Goal: Find specific page/section: Find specific page/section

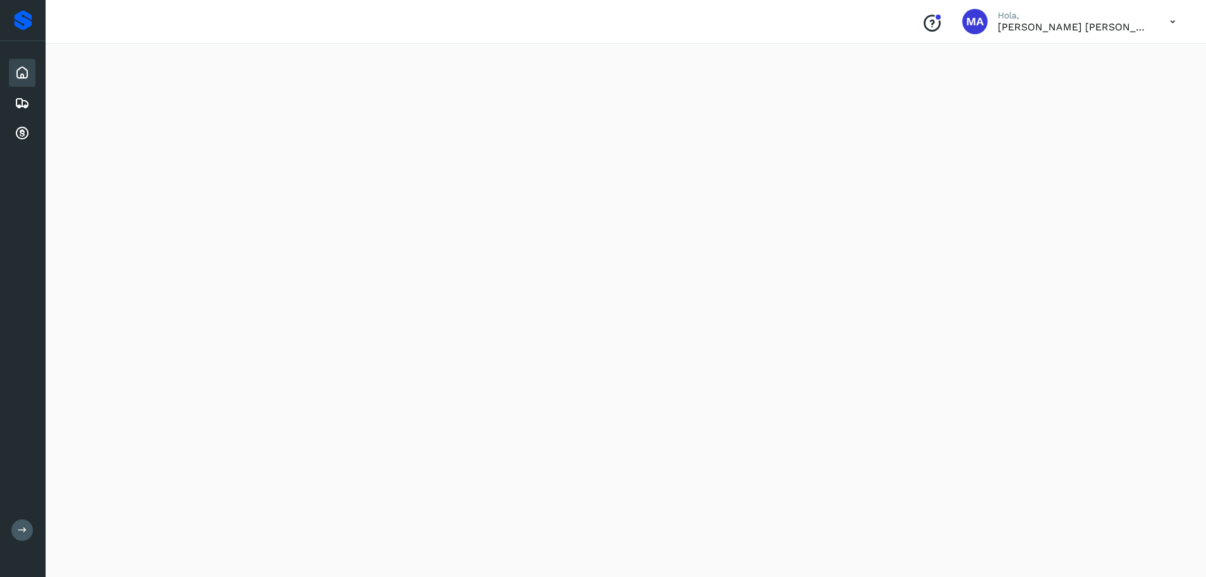
scroll to position [63, 0]
click at [18, 74] on icon at bounding box center [22, 72] width 15 height 15
click at [13, 104] on div "Embarques" at bounding box center [22, 103] width 27 height 28
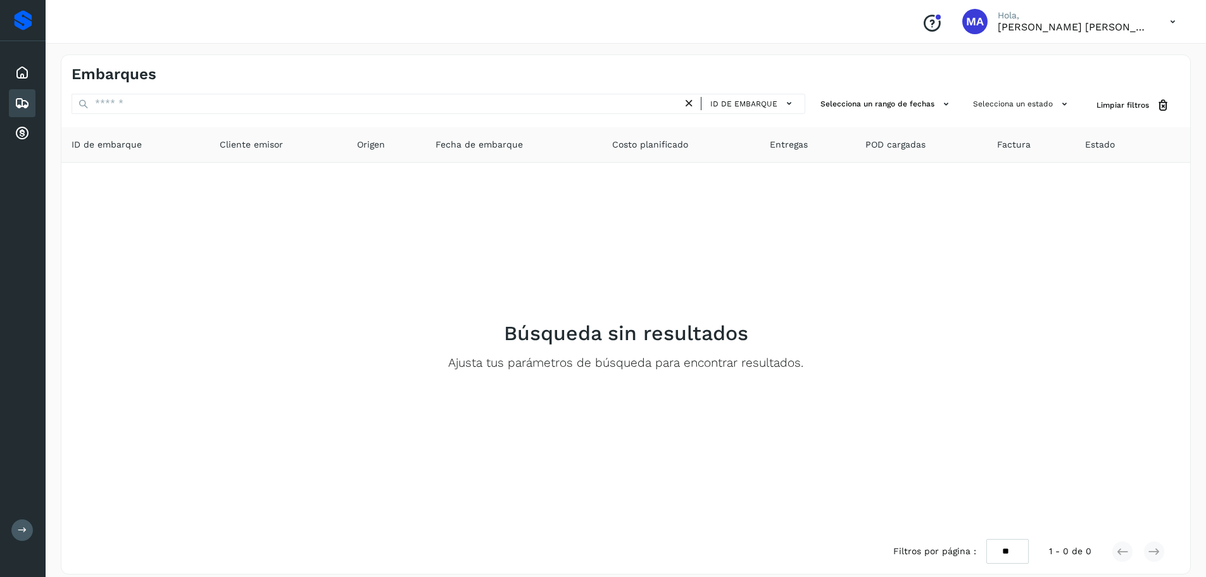
click at [17, 104] on icon at bounding box center [22, 103] width 15 height 15
click at [21, 76] on icon at bounding box center [22, 72] width 15 height 15
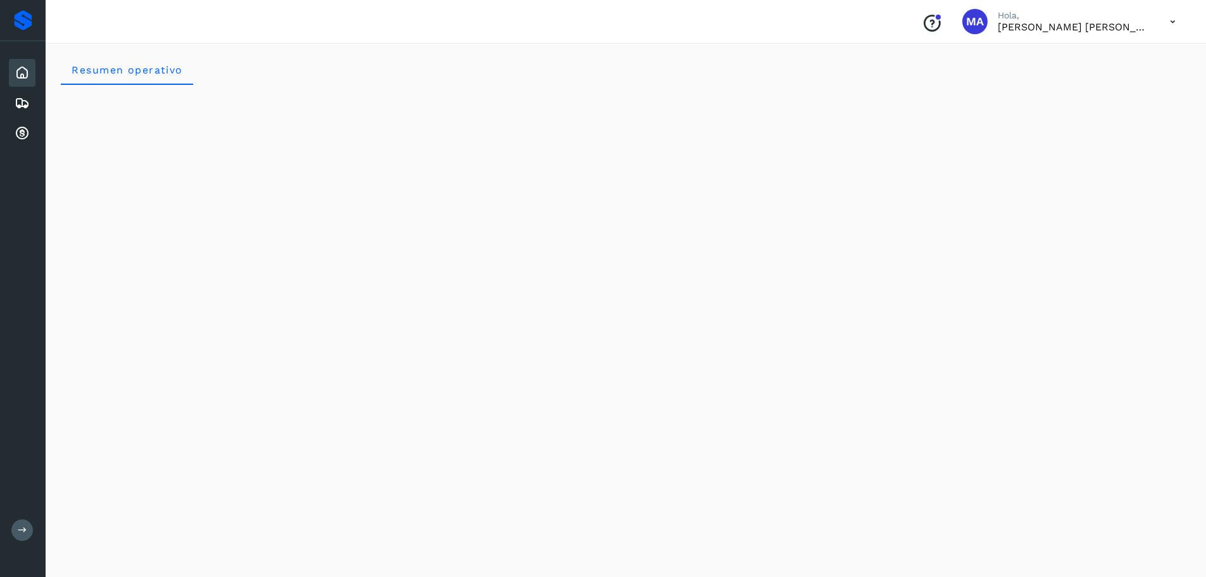
click at [8, 102] on div "Inicio Embarques Cuentas por cobrar" at bounding box center [23, 103] width 46 height 124
click at [17, 104] on icon at bounding box center [22, 103] width 15 height 15
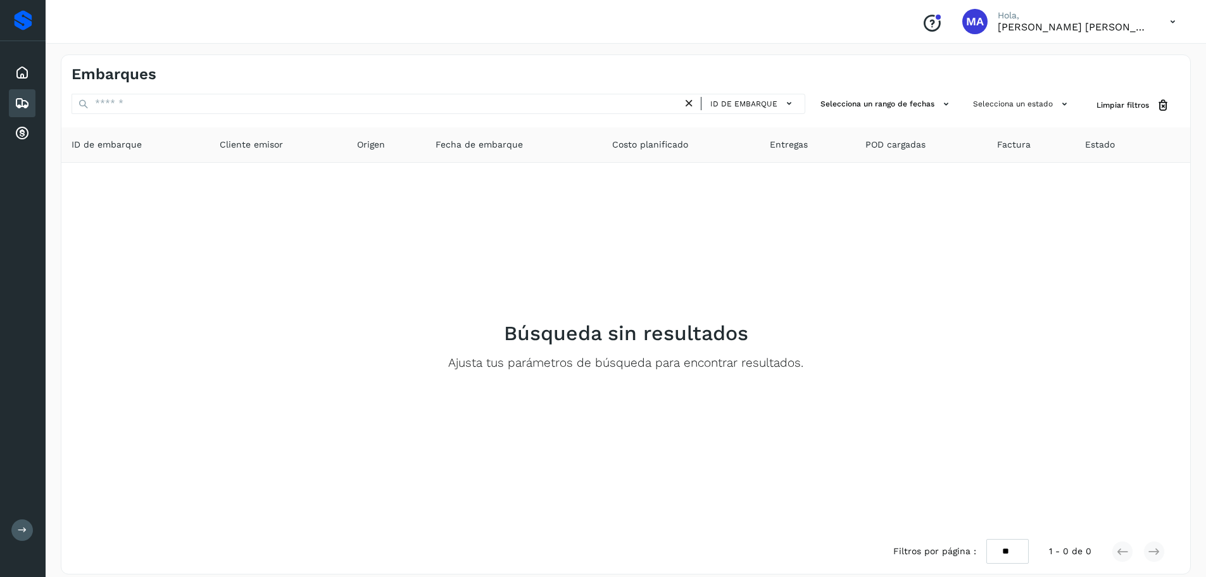
click at [255, 142] on span "Cliente emisor" at bounding box center [251, 144] width 63 height 13
click at [19, 132] on icon at bounding box center [22, 133] width 15 height 15
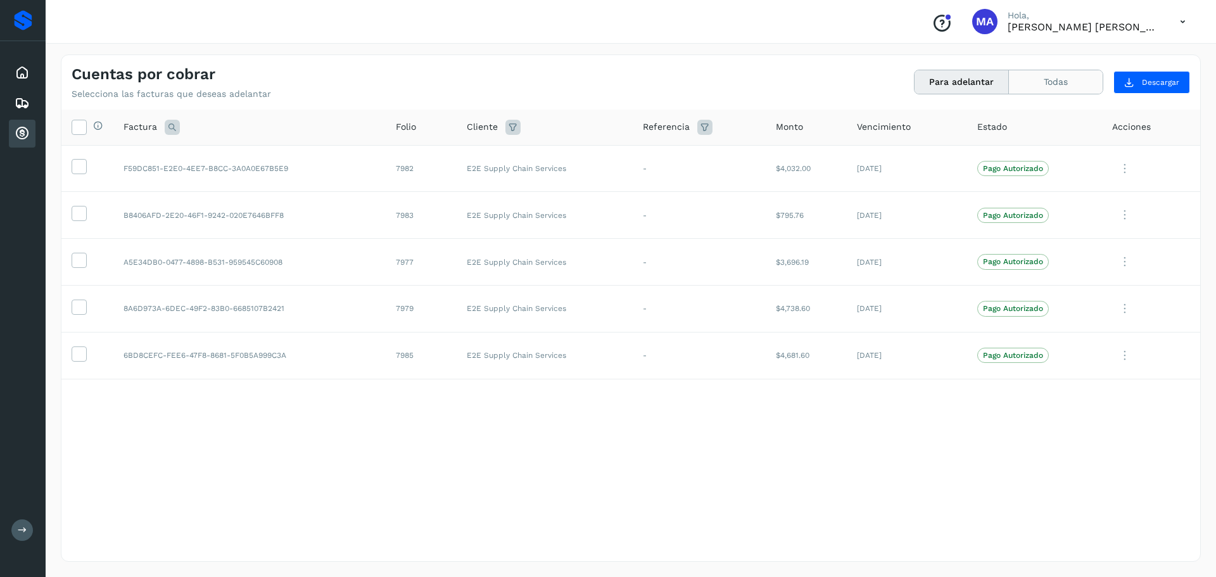
click at [1051, 84] on button "Todas" at bounding box center [1056, 81] width 94 height 23
